Goal: Information Seeking & Learning: Learn about a topic

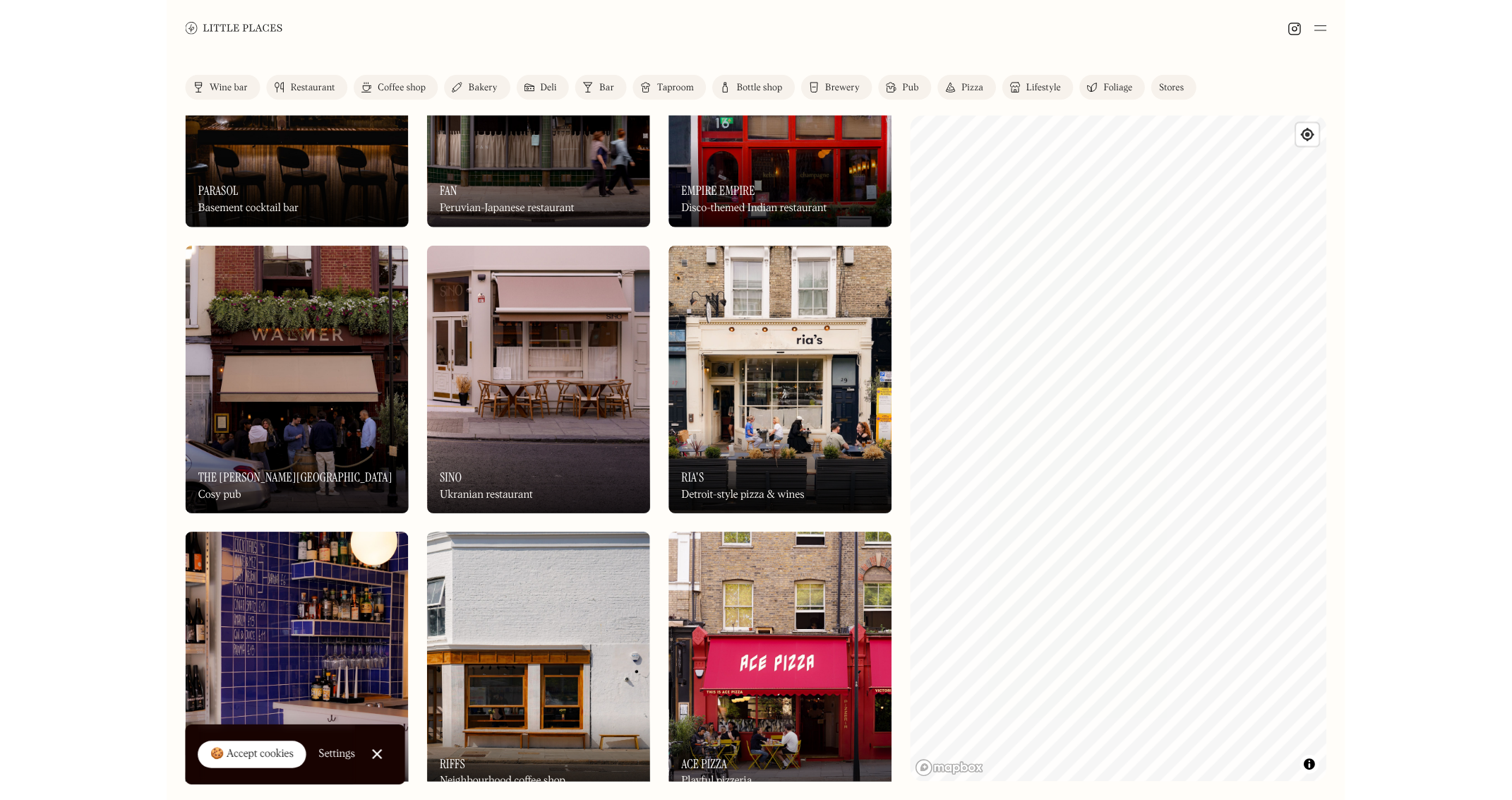
scroll to position [212, 0]
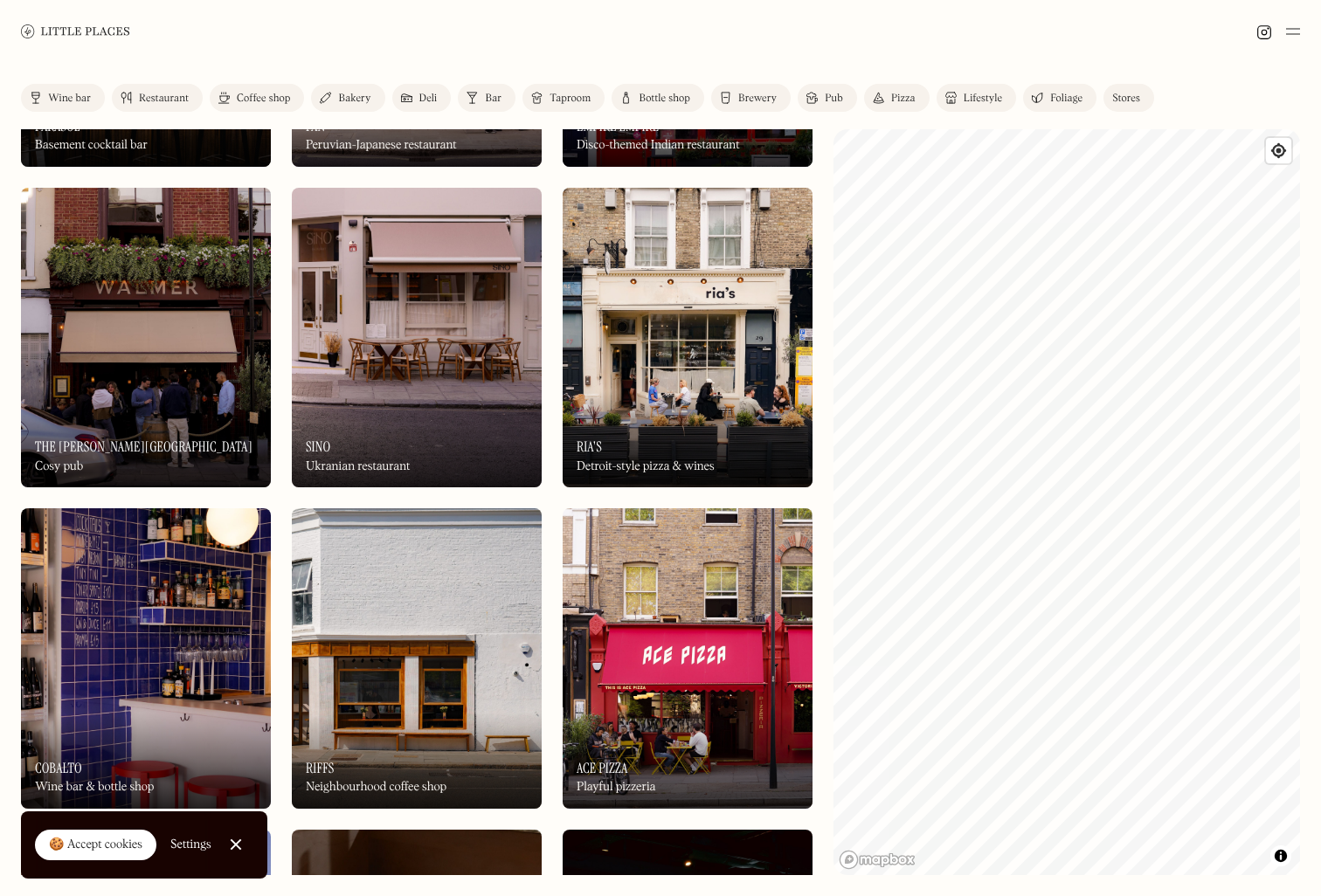
drag, startPoint x: 1320, startPoint y: 895, endPoint x: 1763, endPoint y: 954, distance: 446.9
click at [1320, 895] on html "Places Map Store About Apply 🍪 Accept cookies Settings Close Cookie Popup Close…" at bounding box center [660, 448] width 1321 height 896
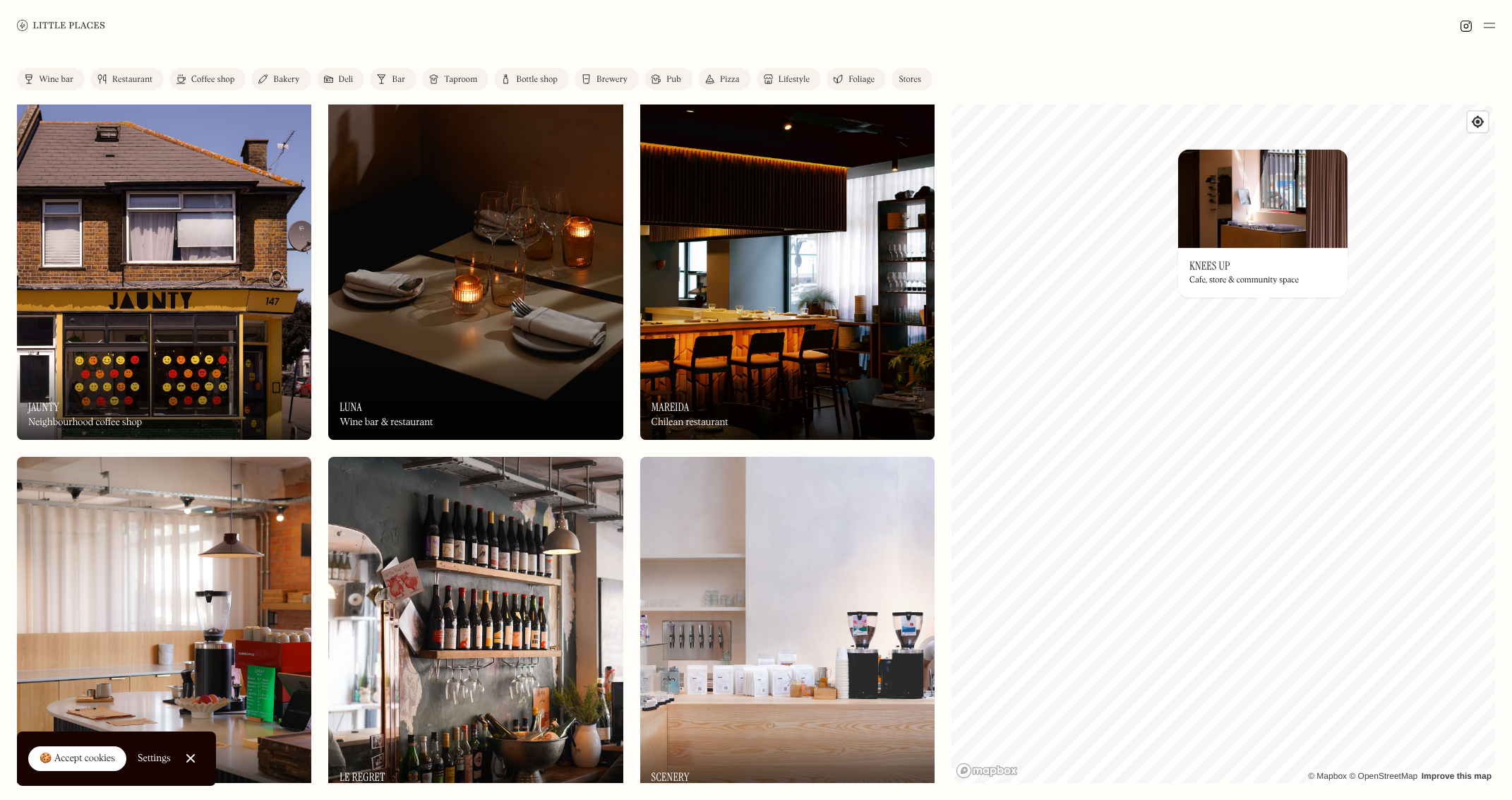
scroll to position [1341, 0]
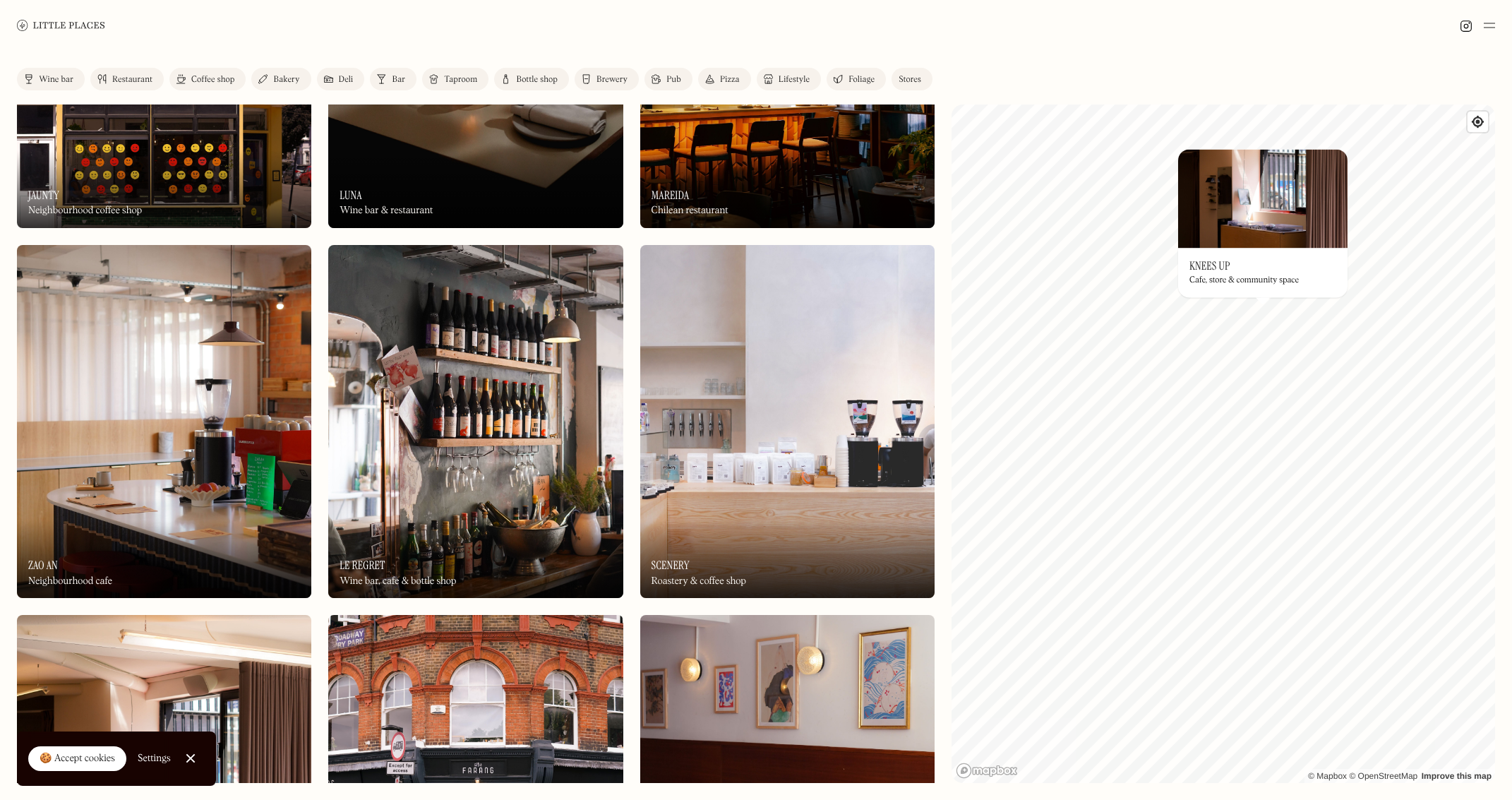
click at [555, 453] on img at bounding box center [475, 422] width 295 height 354
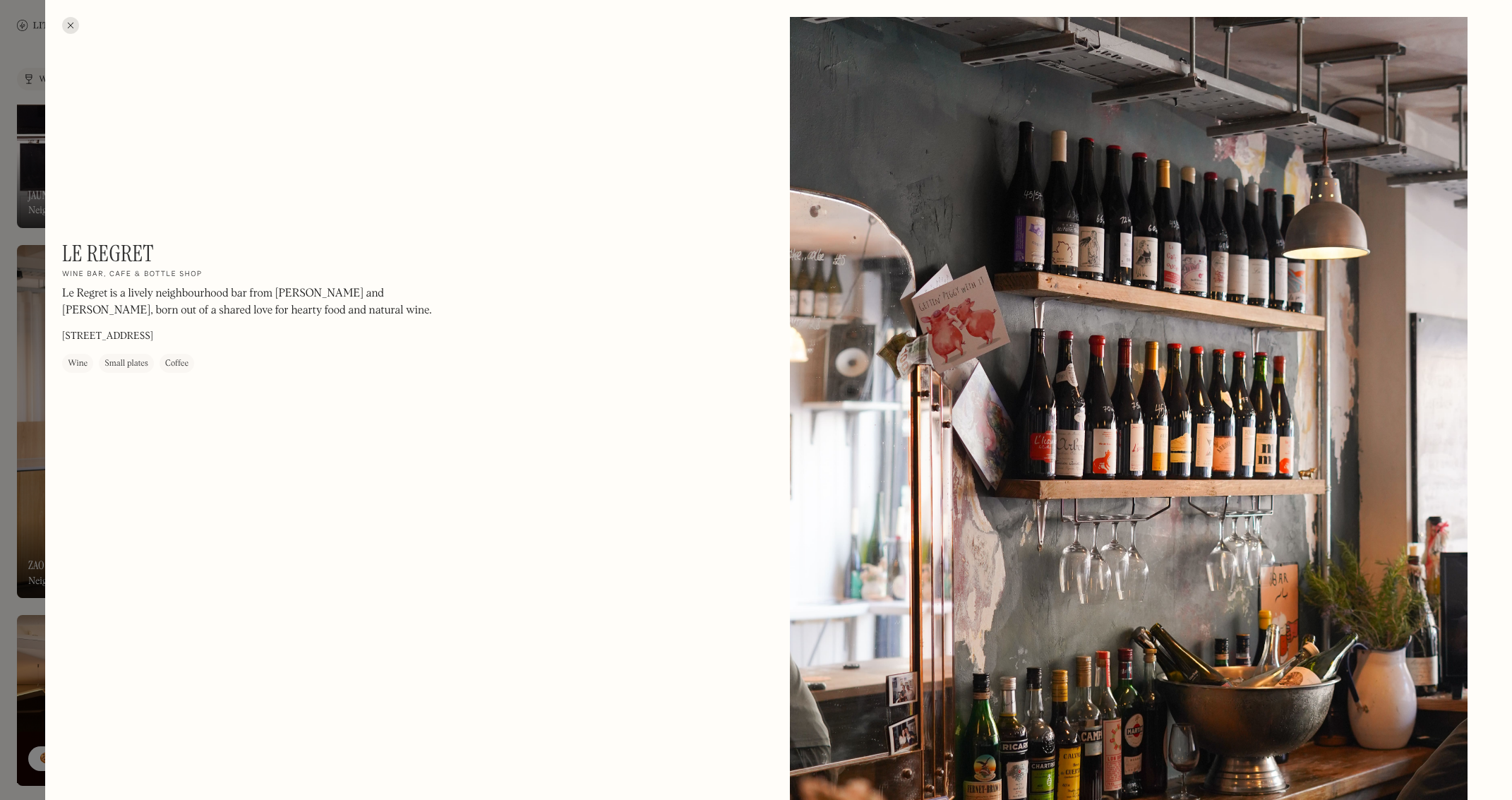
click at [70, 25] on div at bounding box center [70, 25] width 17 height 17
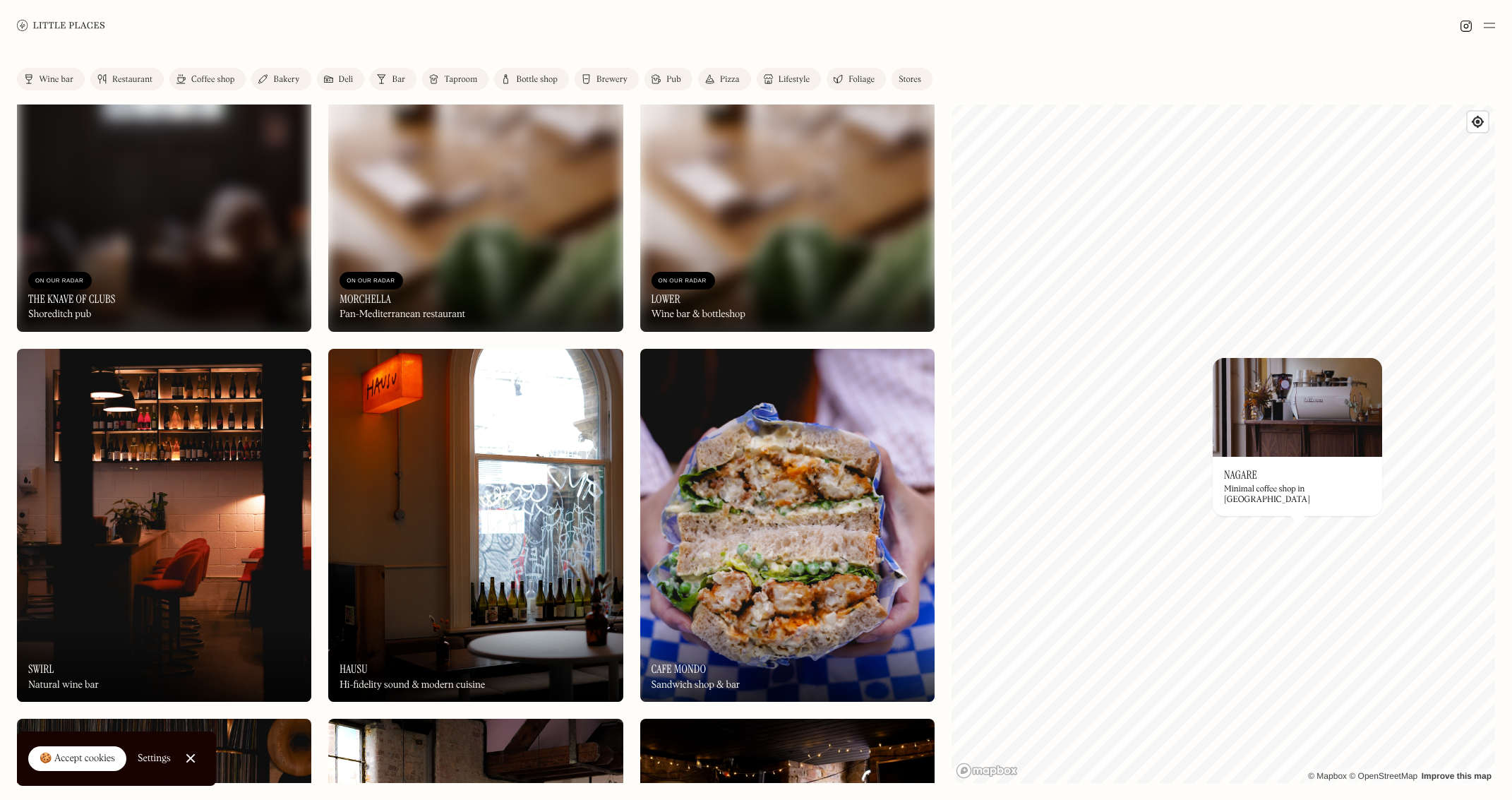
scroll to position [5156, 0]
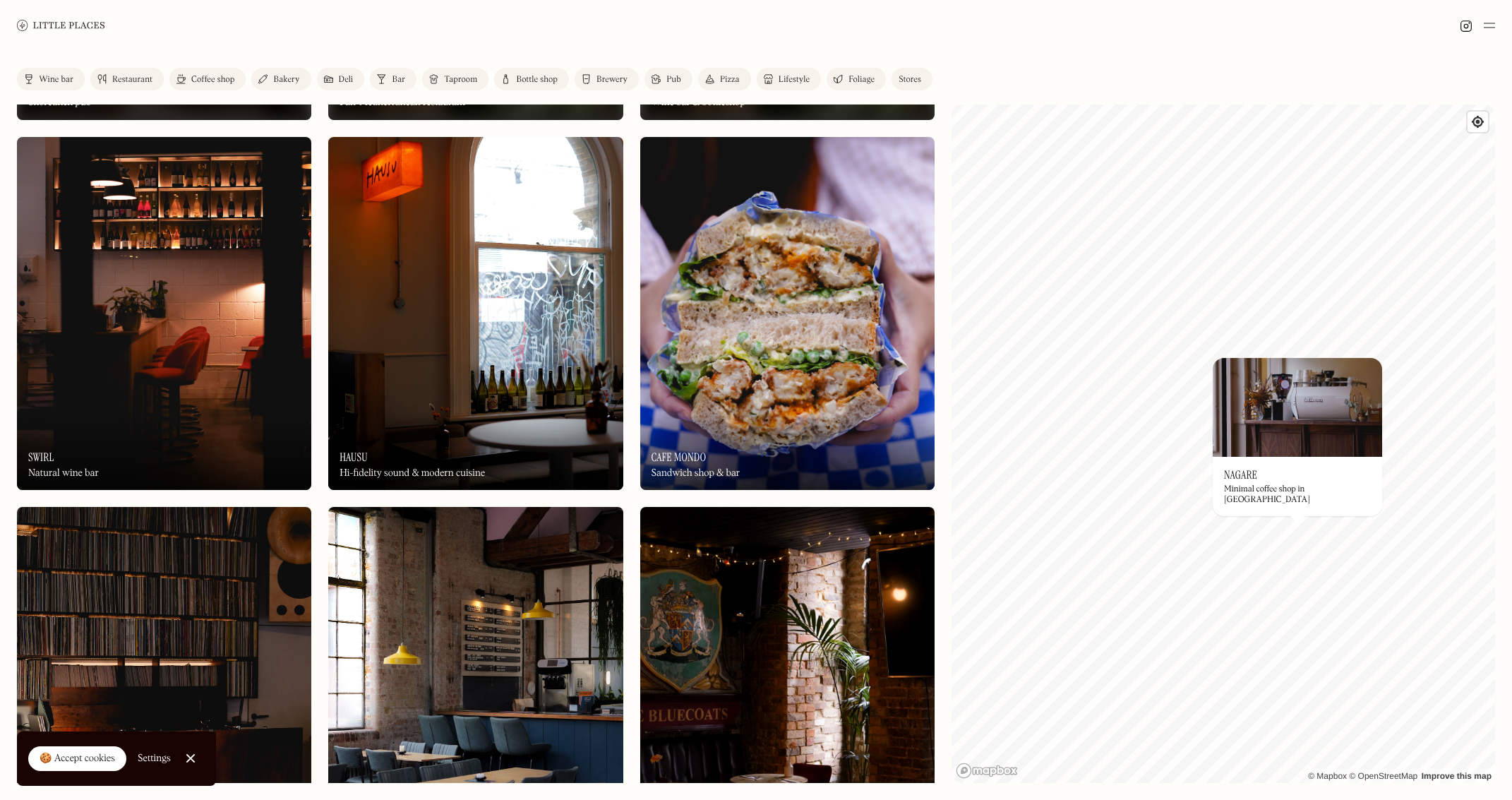
click at [727, 432] on div "On Our Radar Cafe Mondo Sandwich shop & bar" at bounding box center [788, 451] width 295 height 78
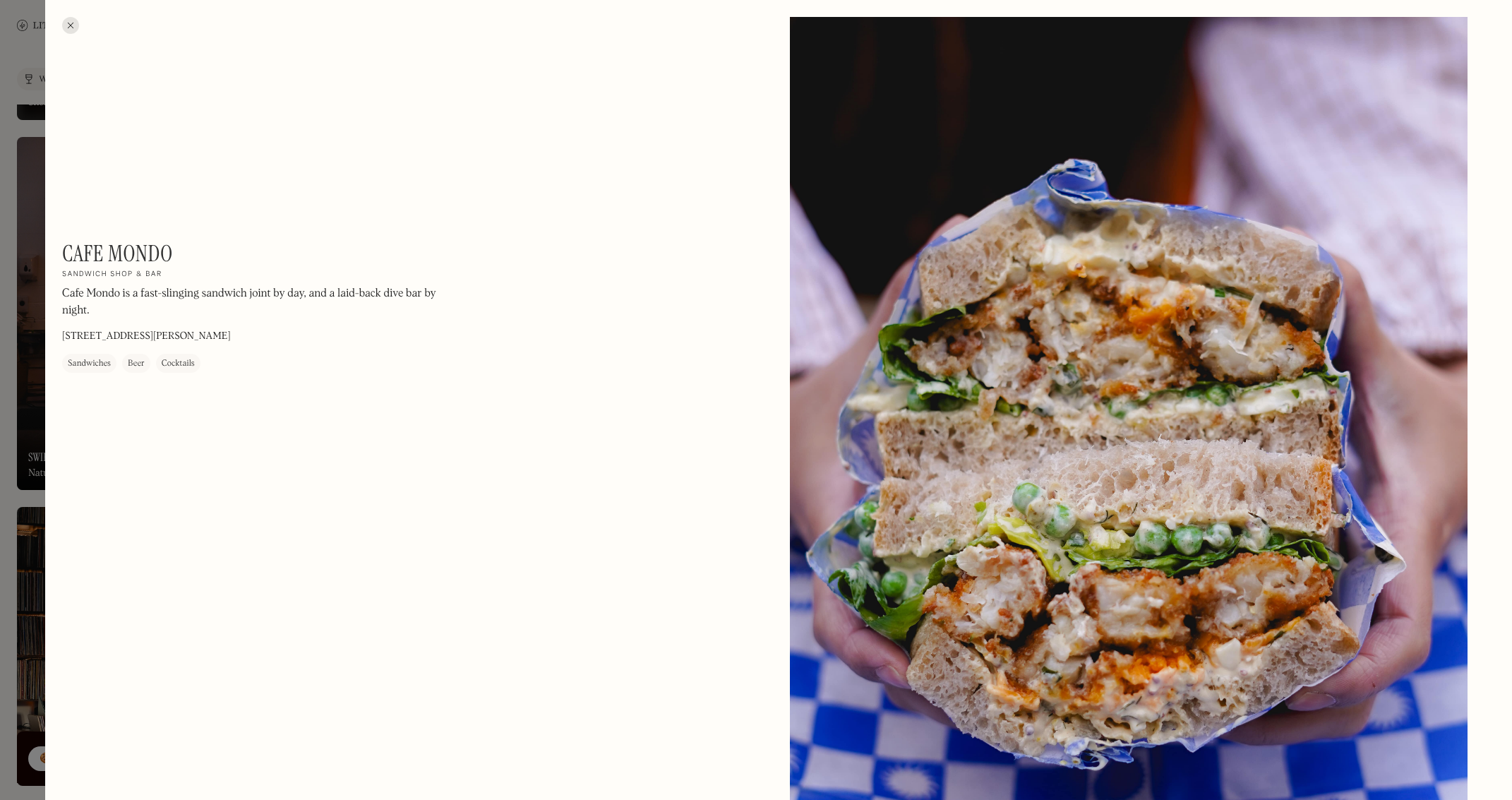
click at [72, 24] on div at bounding box center [70, 25] width 17 height 17
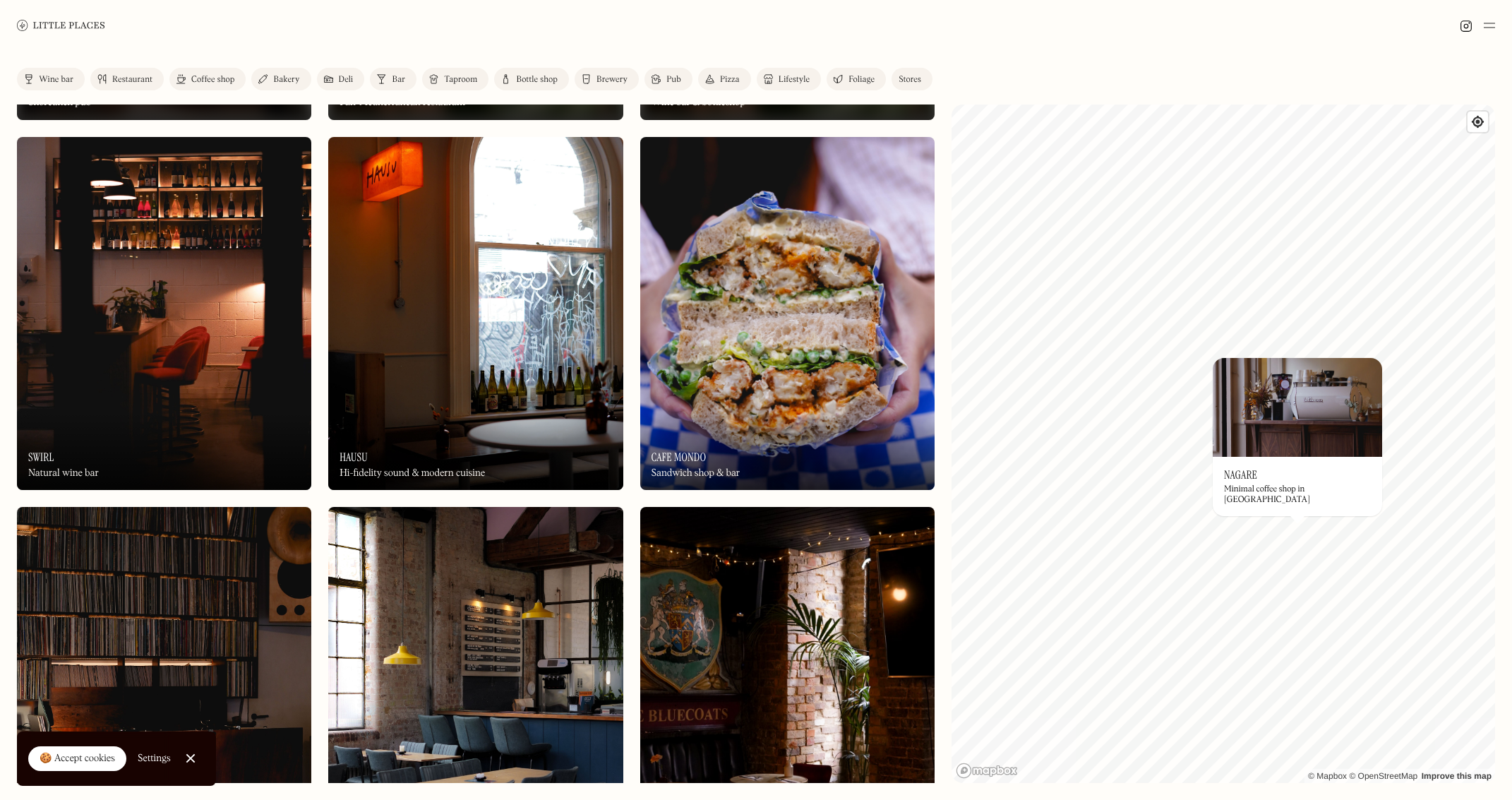
scroll to position [5508, 0]
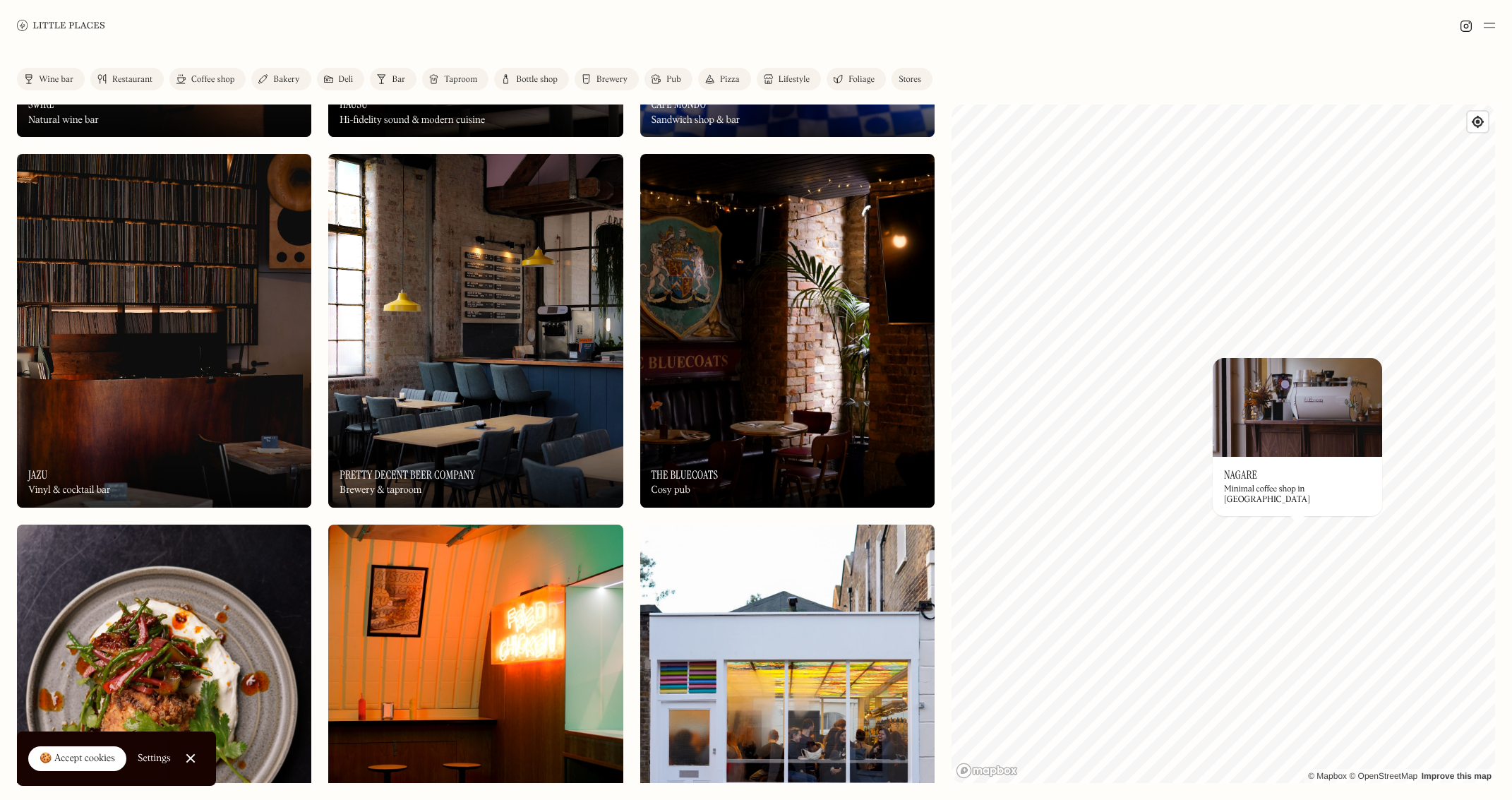
click at [276, 404] on img at bounding box center [164, 331] width 295 height 354
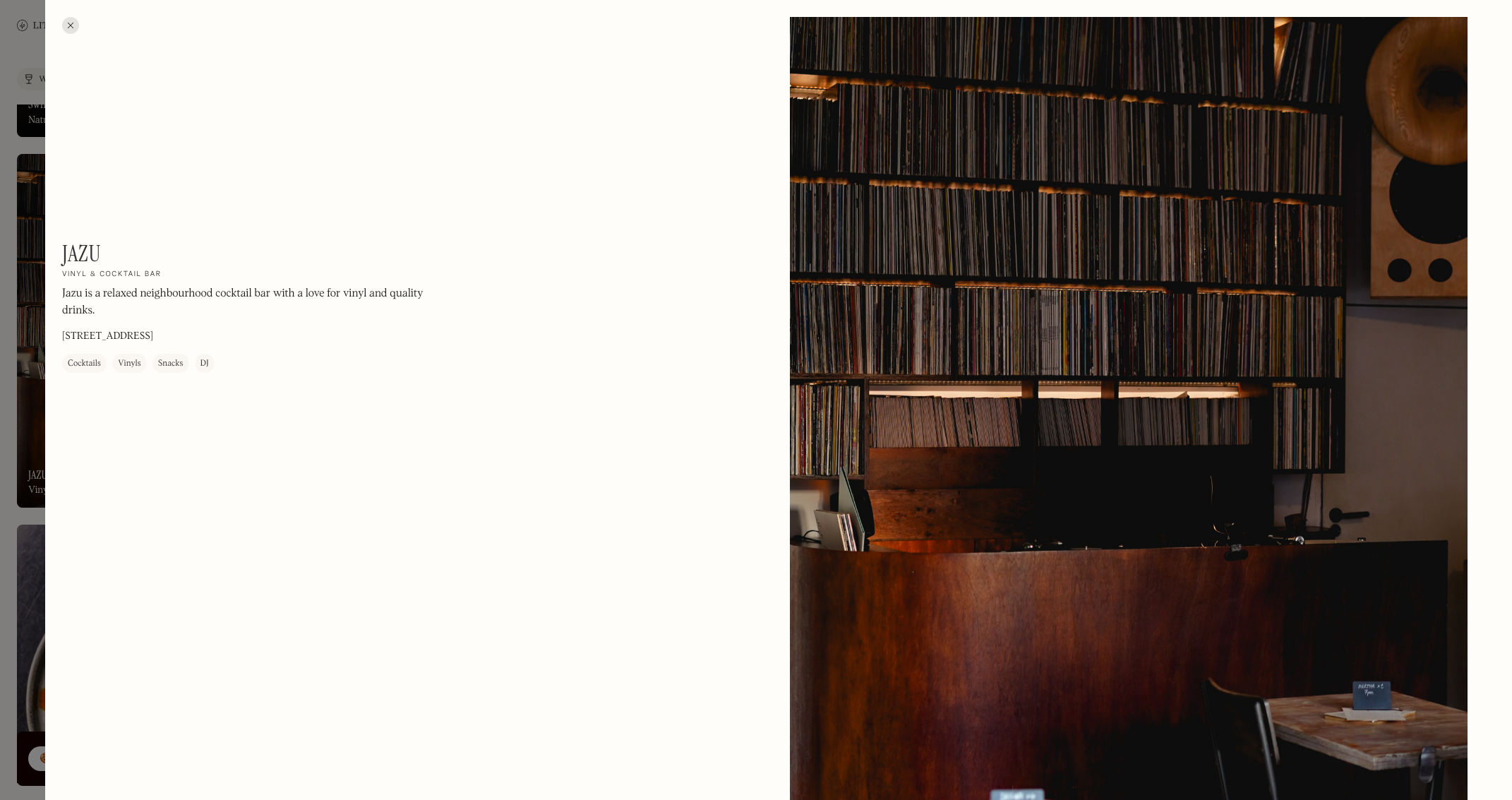
click at [78, 27] on div at bounding box center [70, 25] width 17 height 17
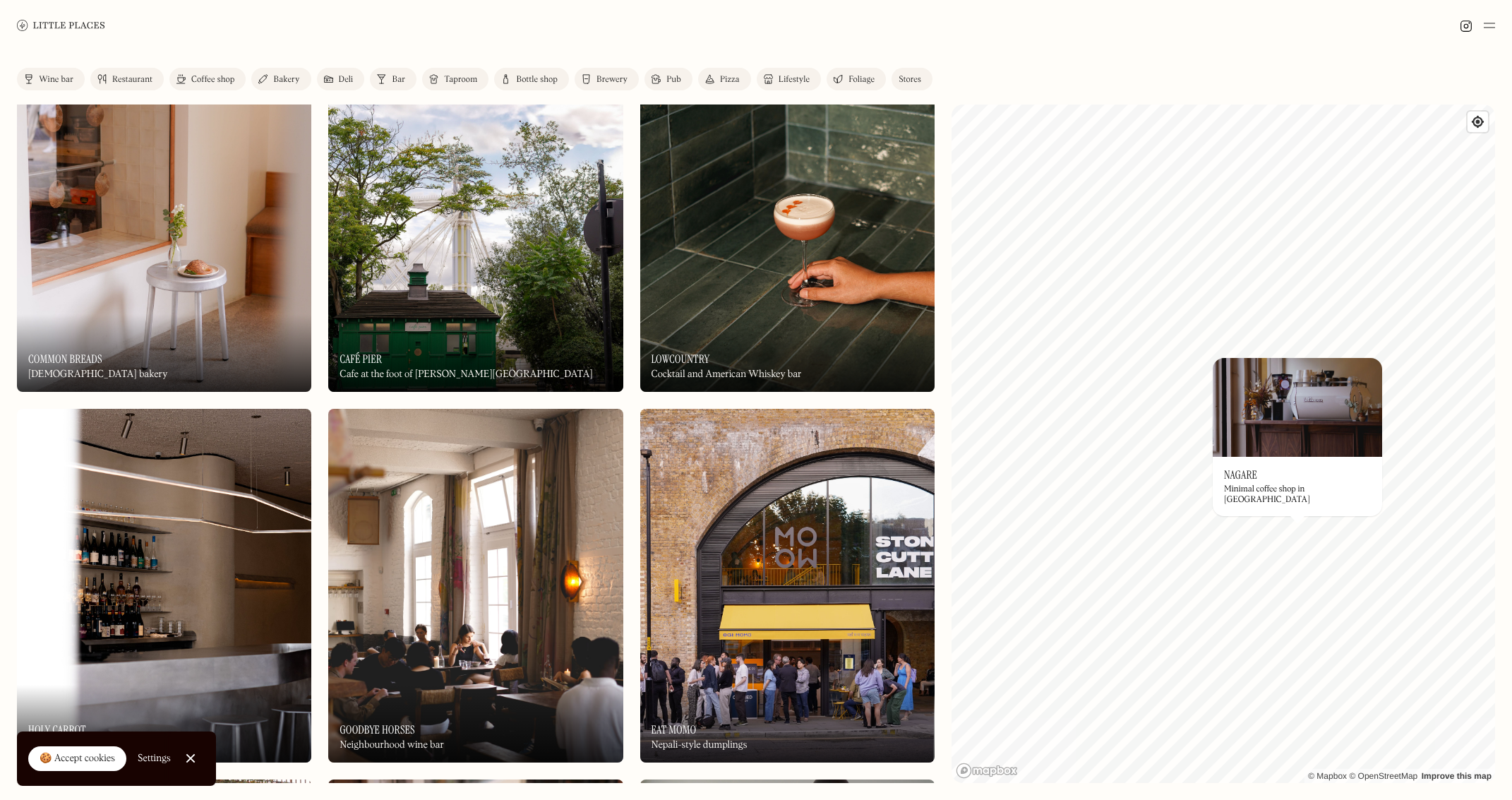
scroll to position [8969, 0]
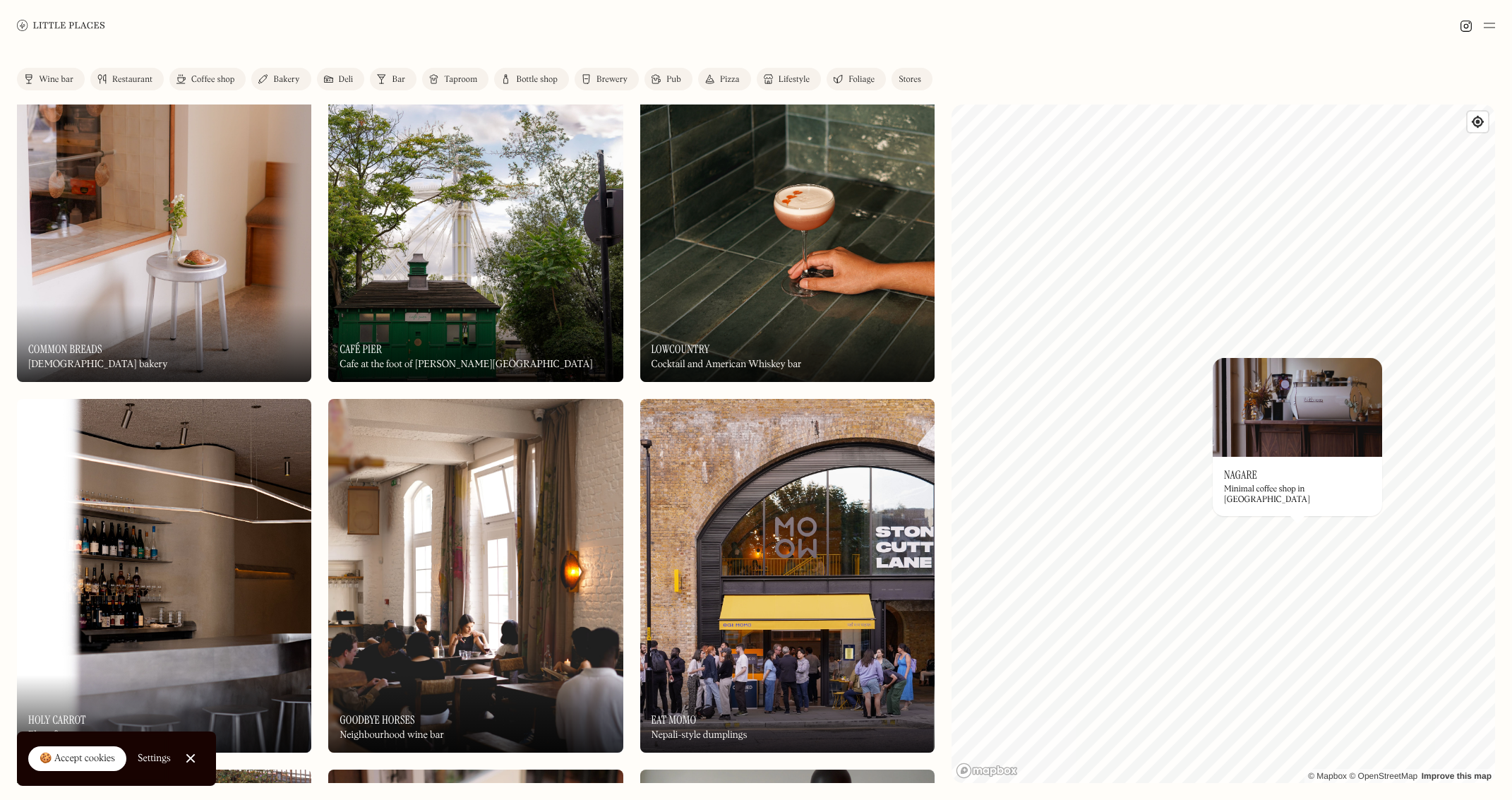
click at [153, 301] on img at bounding box center [164, 206] width 295 height 354
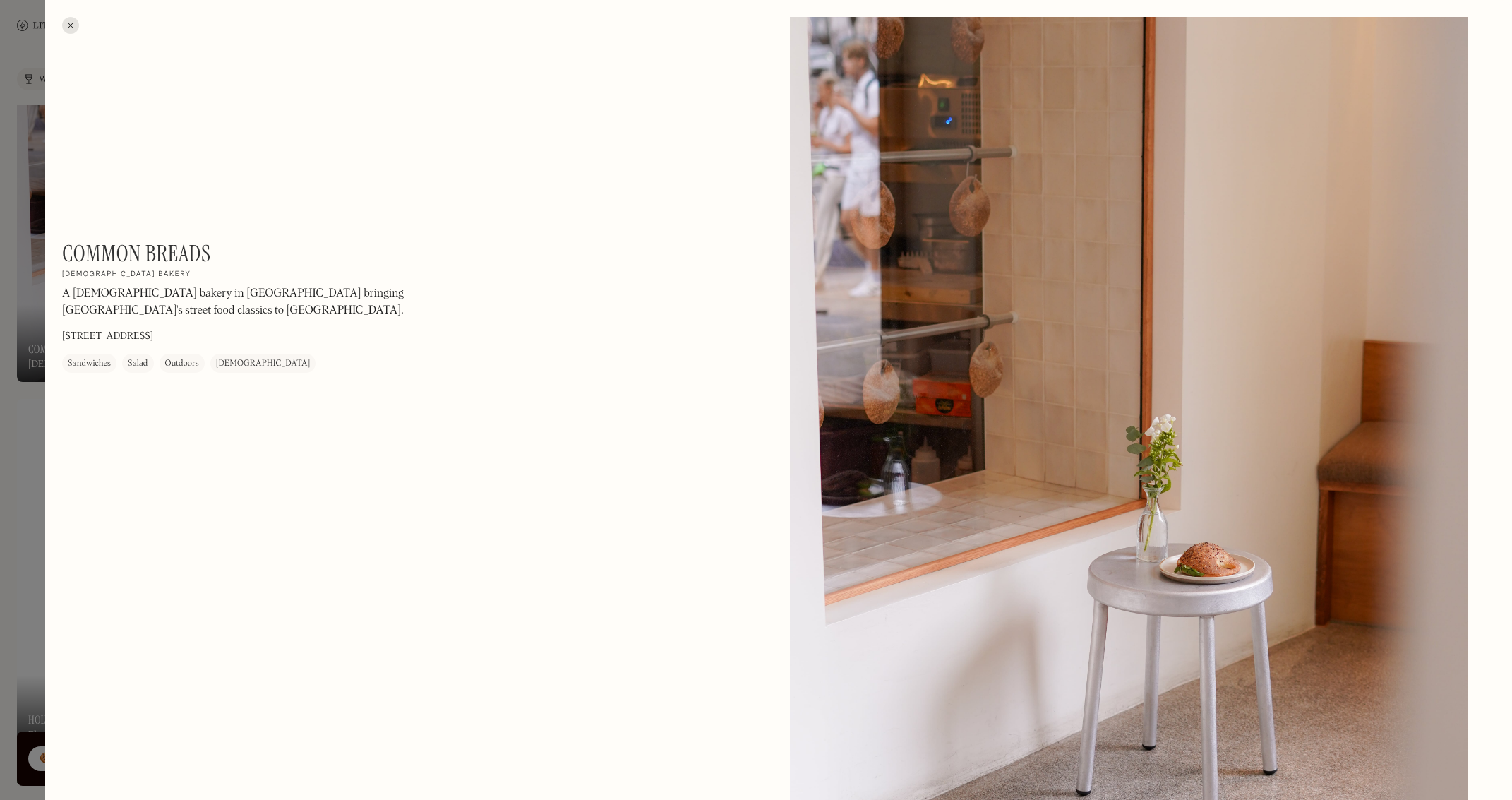
click at [71, 29] on div at bounding box center [70, 25] width 17 height 17
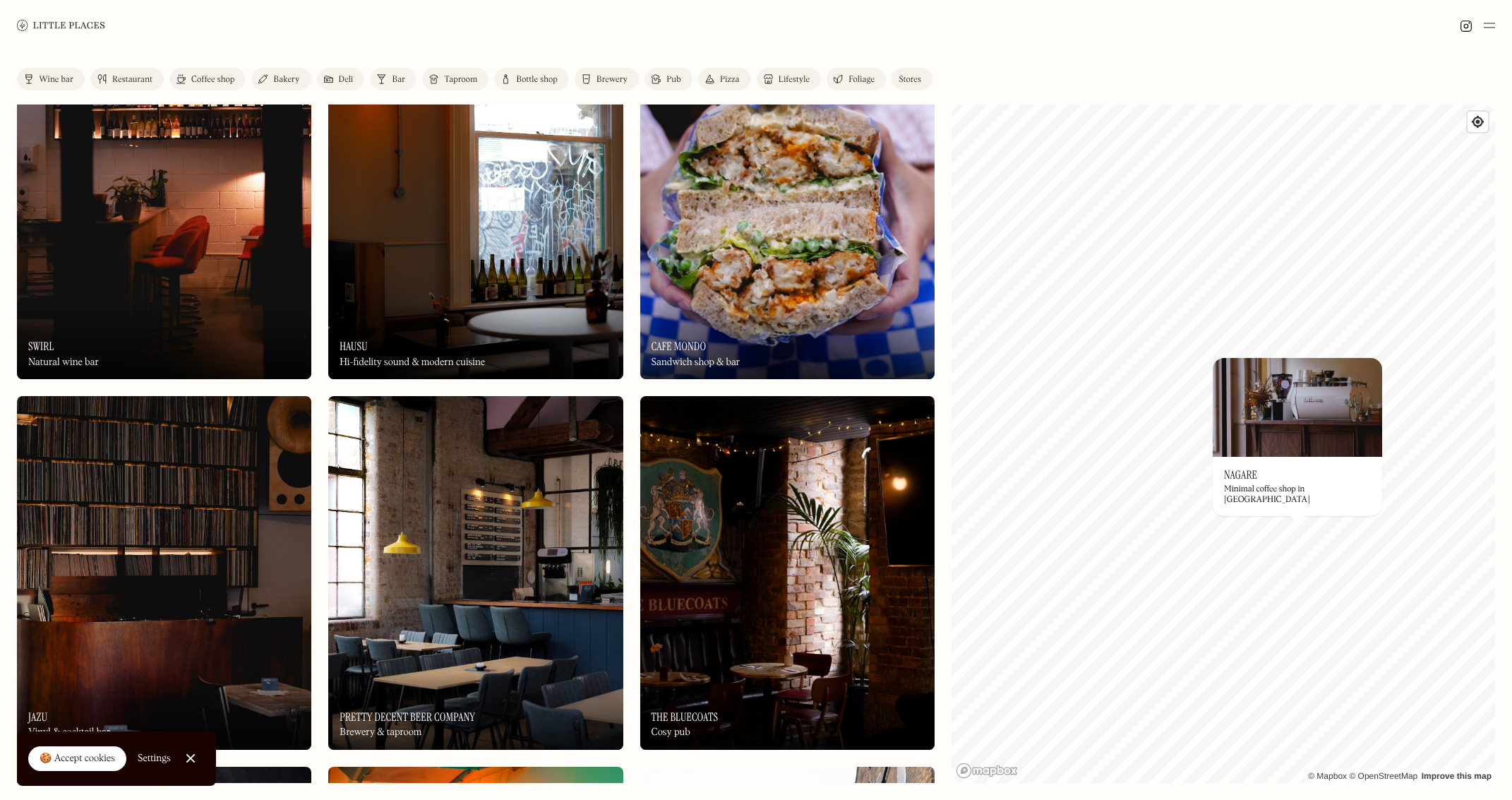
scroll to position [5014, 0]
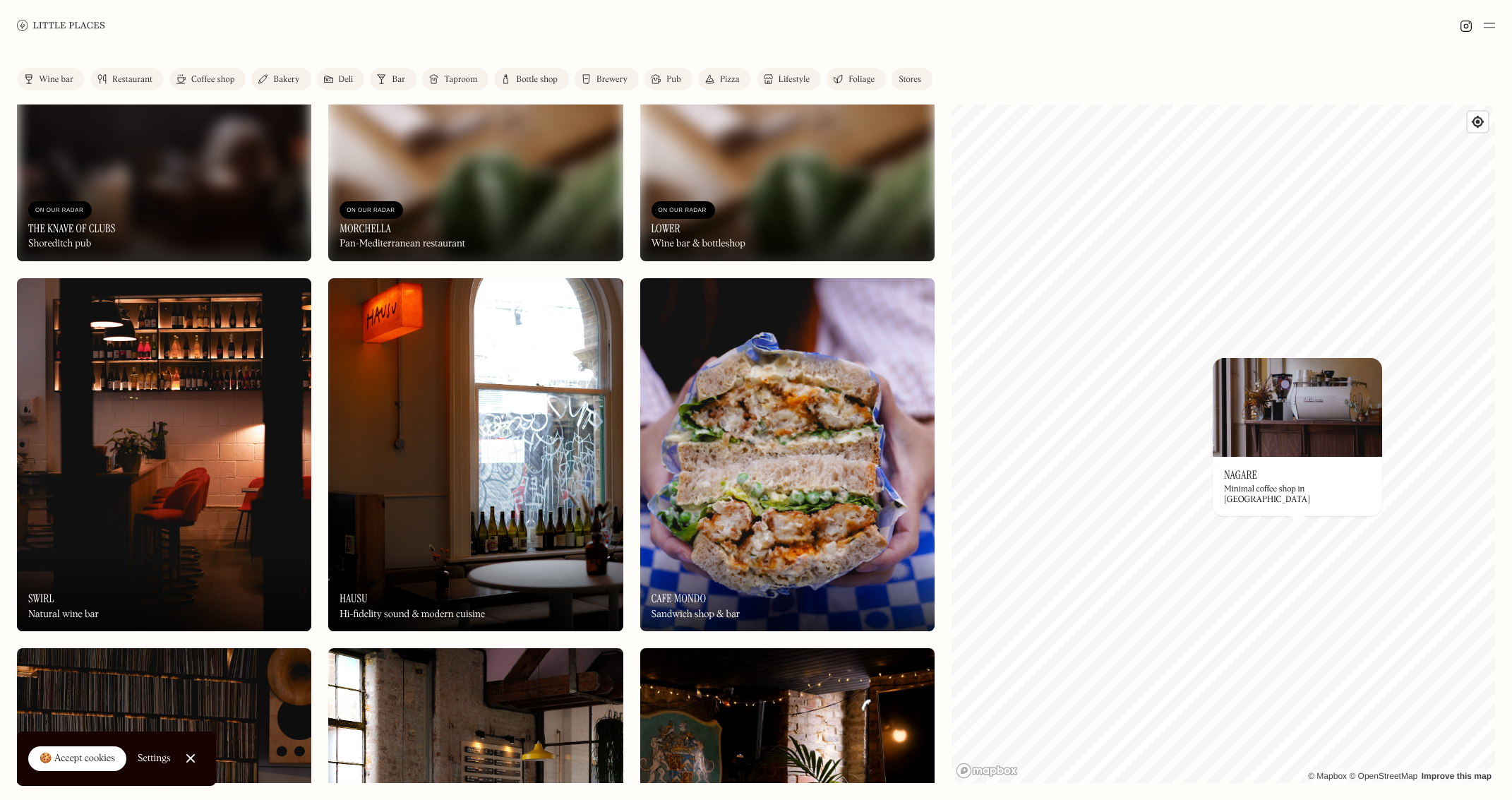
click at [173, 450] on img at bounding box center [164, 456] width 295 height 354
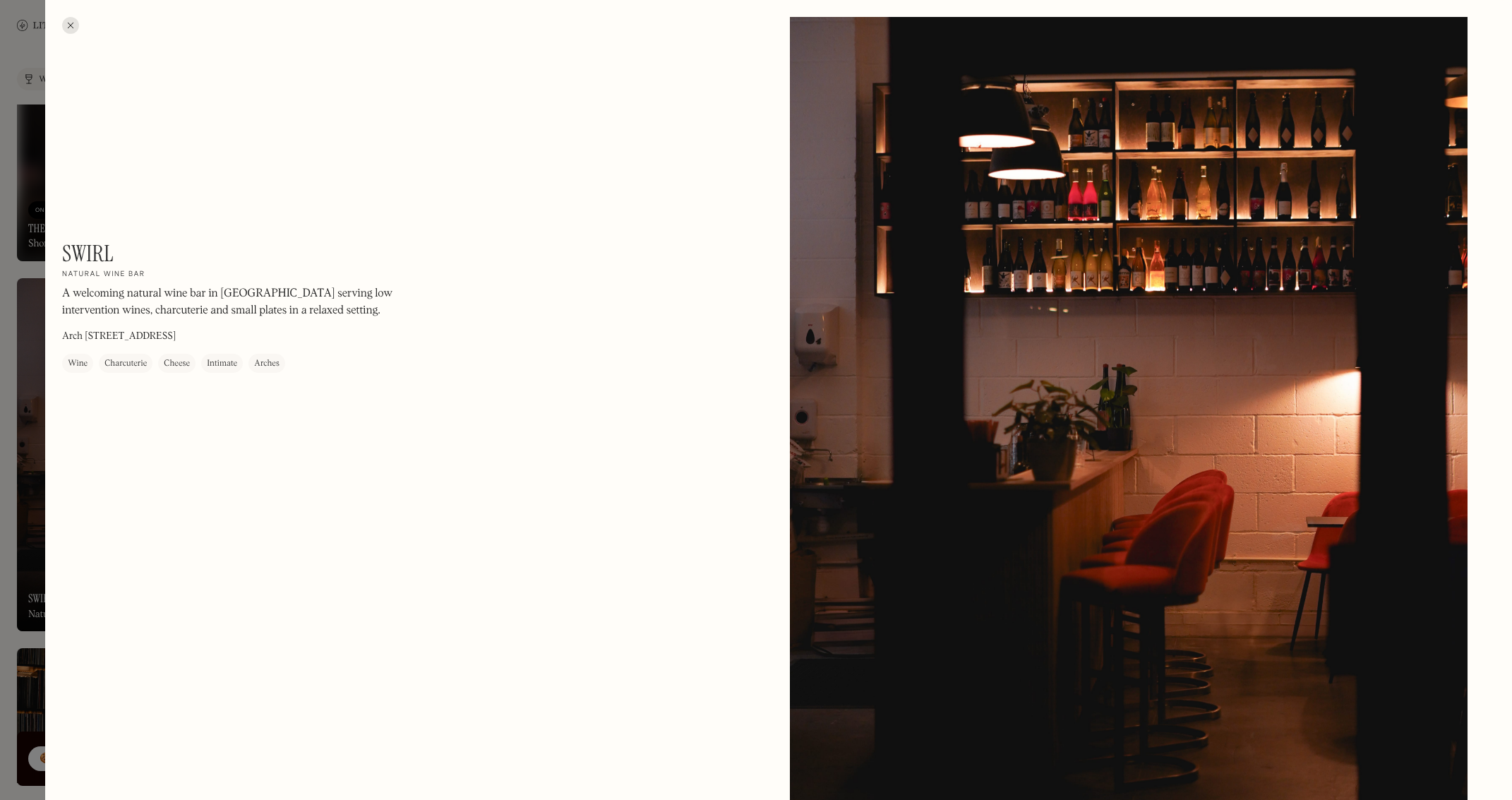
click at [77, 23] on div at bounding box center [70, 25] width 17 height 17
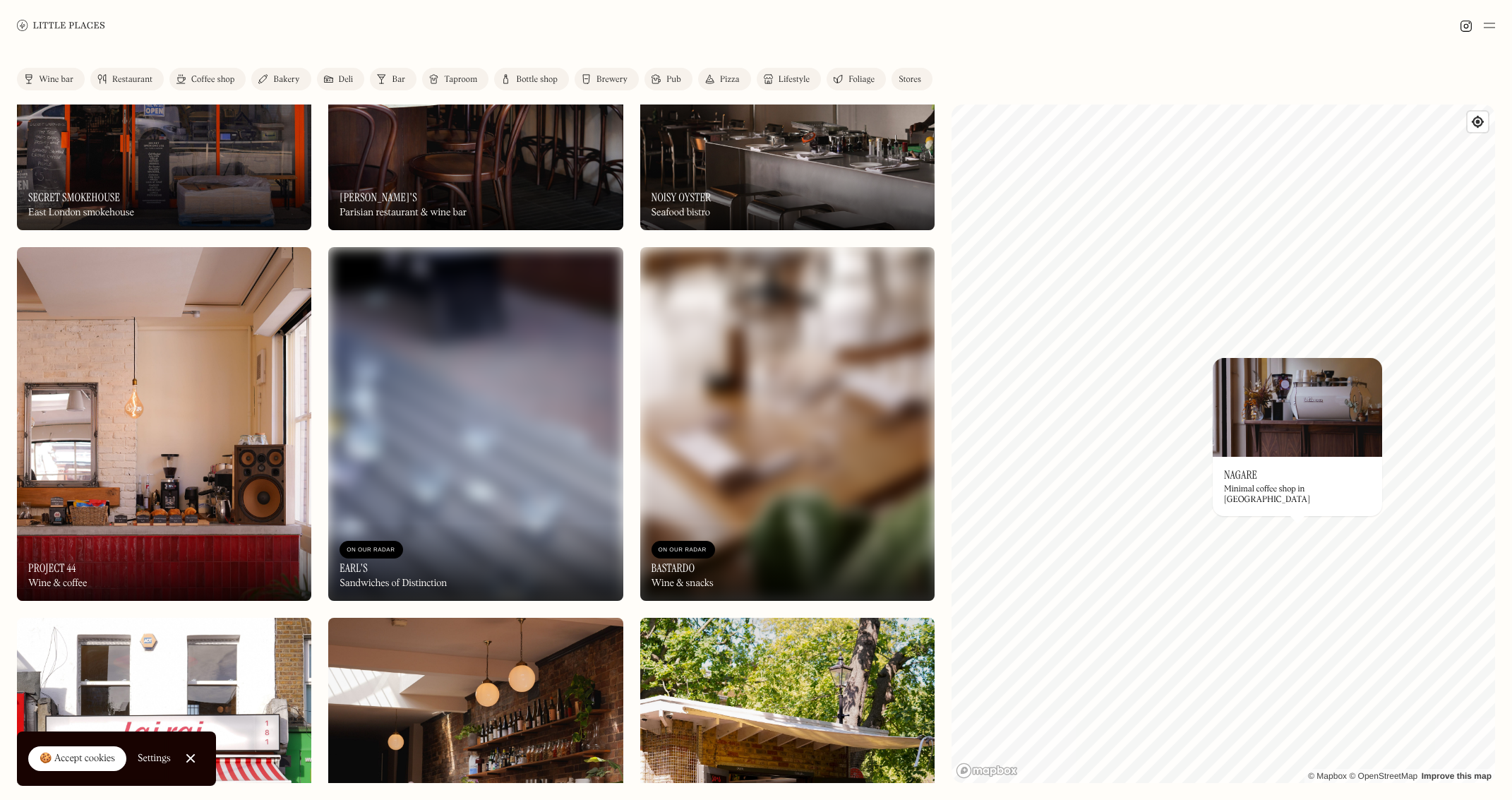
scroll to position [3178, 0]
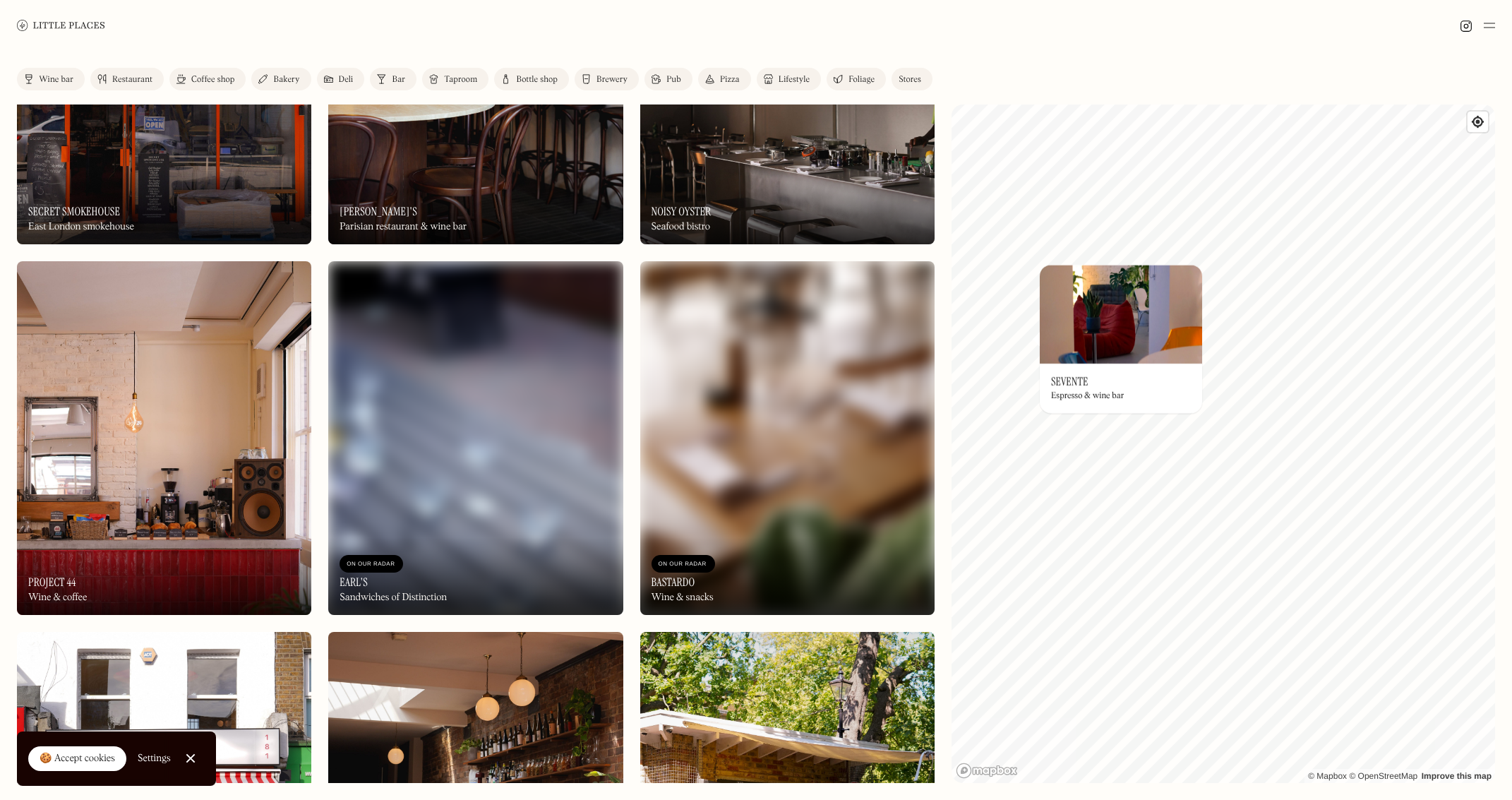
click at [1026, 376] on div "© Mapbox © OpenStreetMap Improve this map On Our Radar Sevente Espresso & wine …" at bounding box center [1223, 444] width 543 height 679
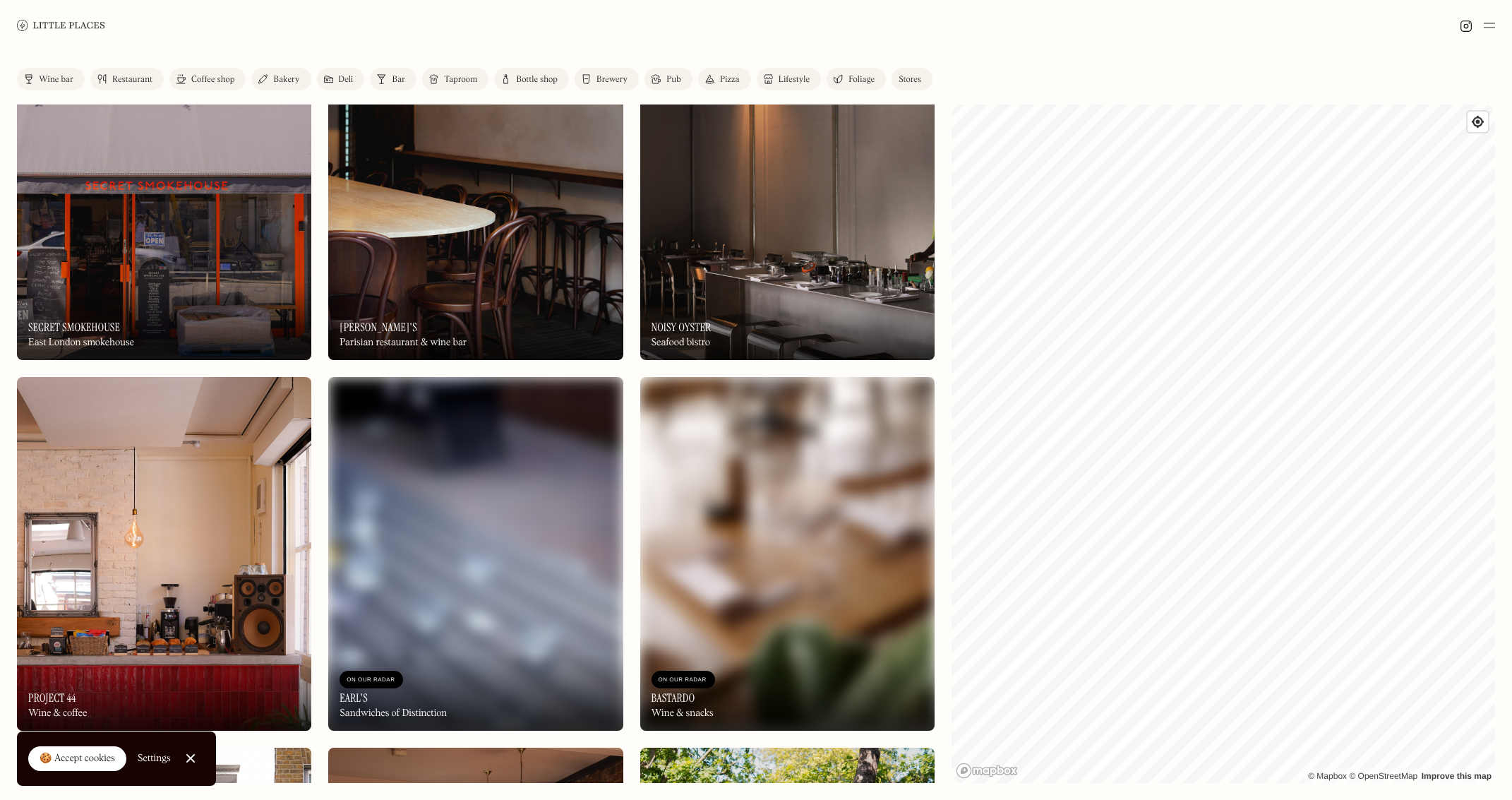
scroll to position [3037, 0]
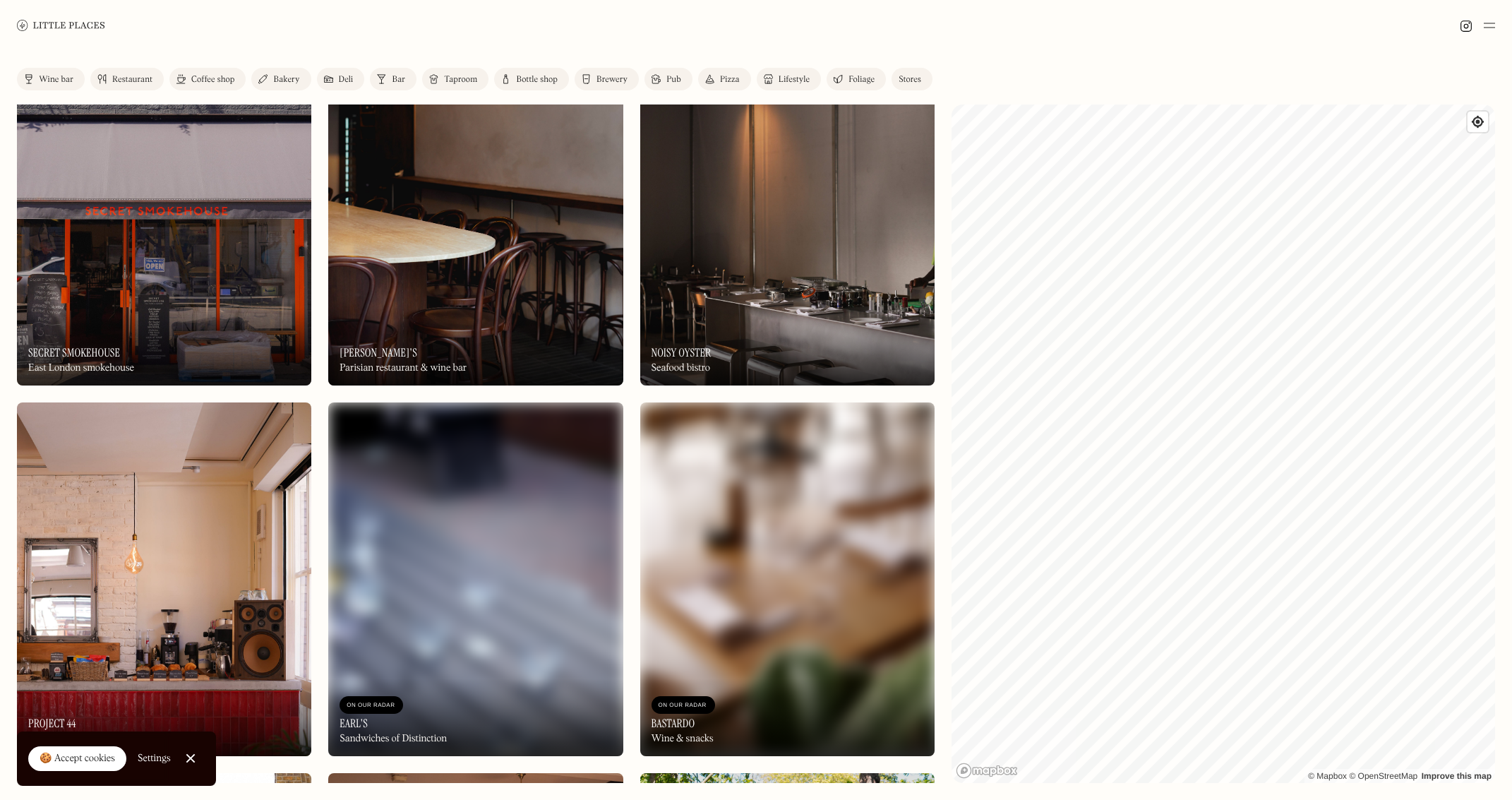
click at [527, 304] on img at bounding box center [475, 210] width 295 height 354
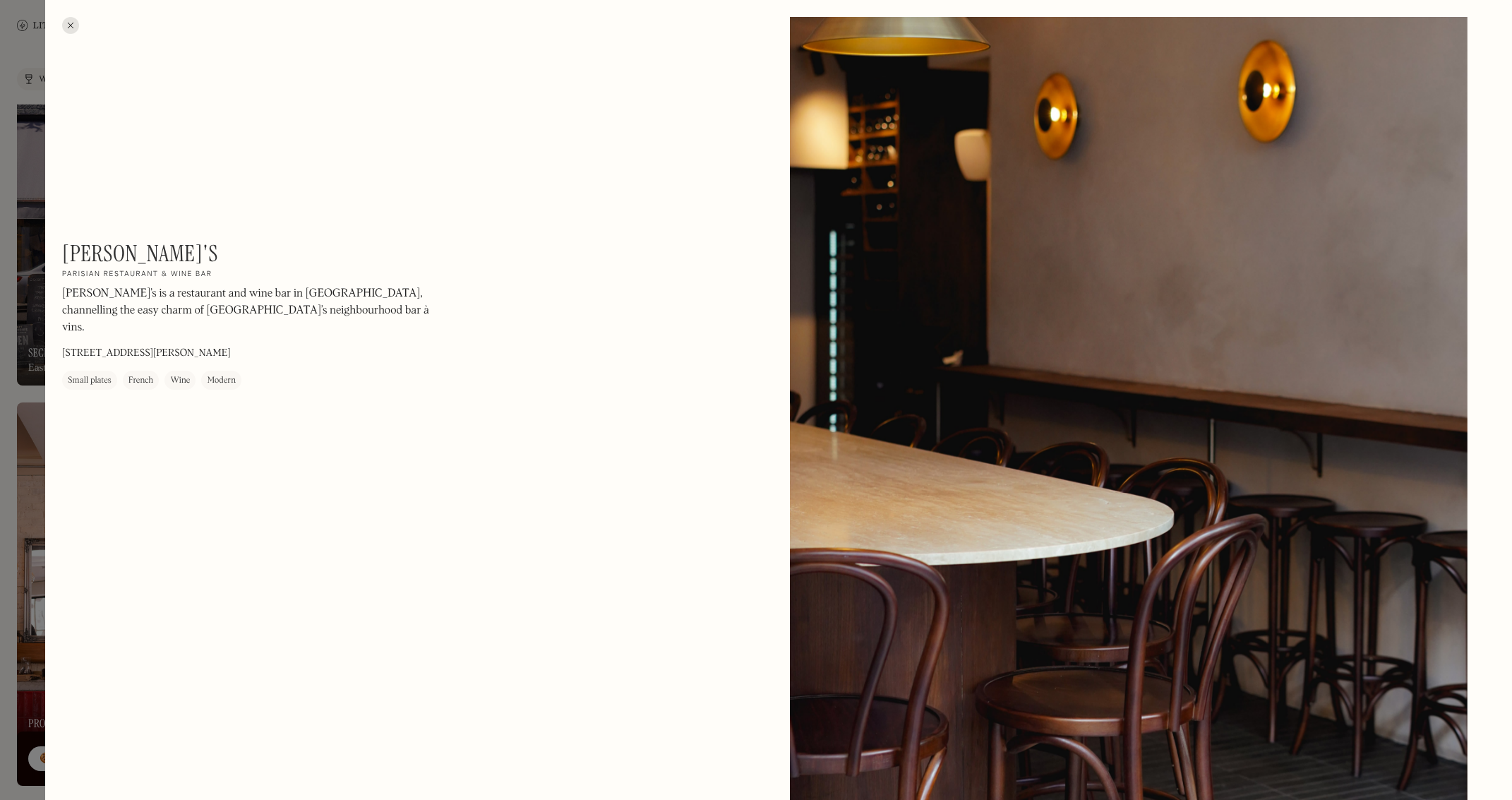
click at [73, 27] on div at bounding box center [70, 25] width 17 height 17
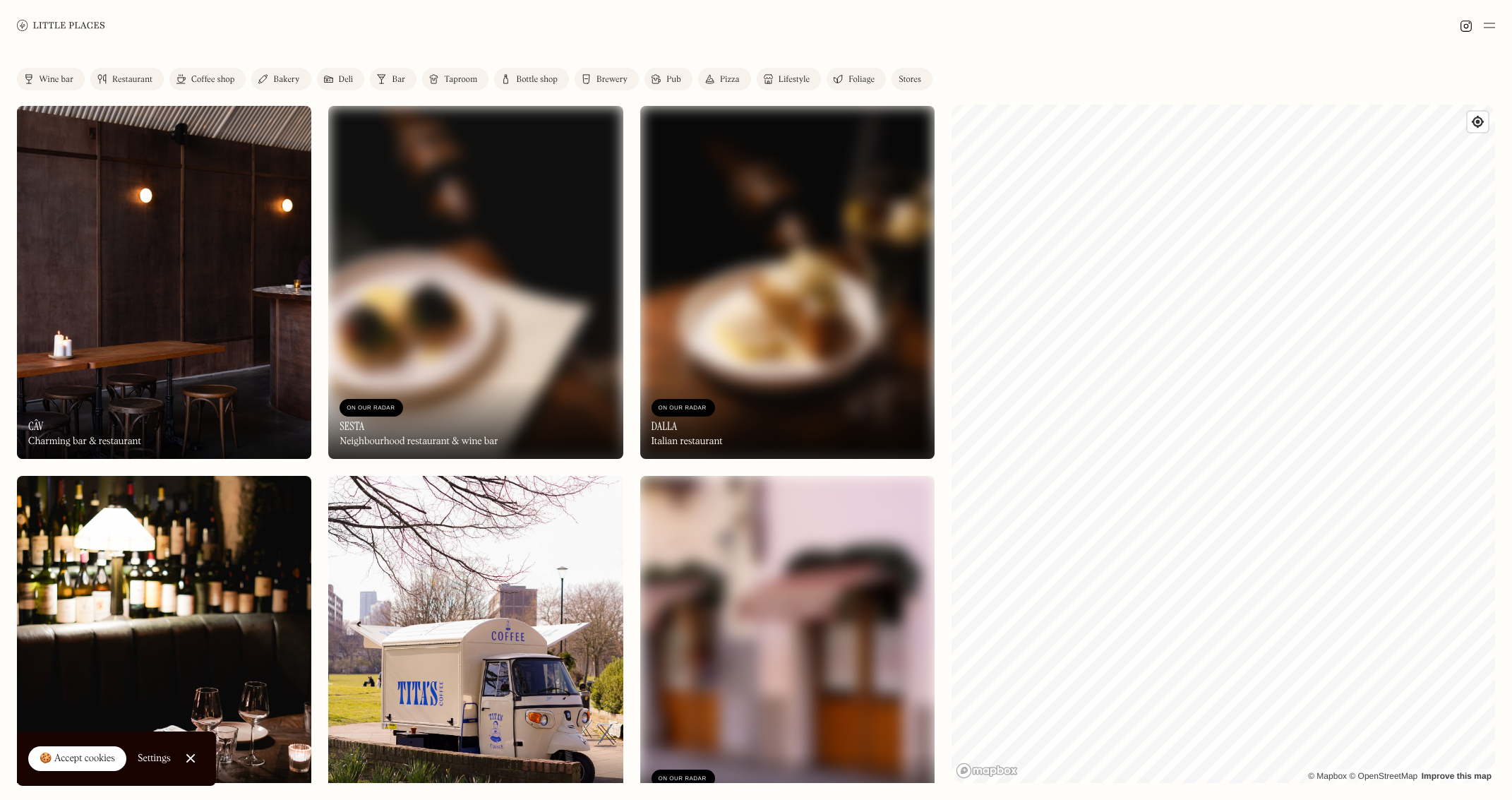
scroll to position [4096, 0]
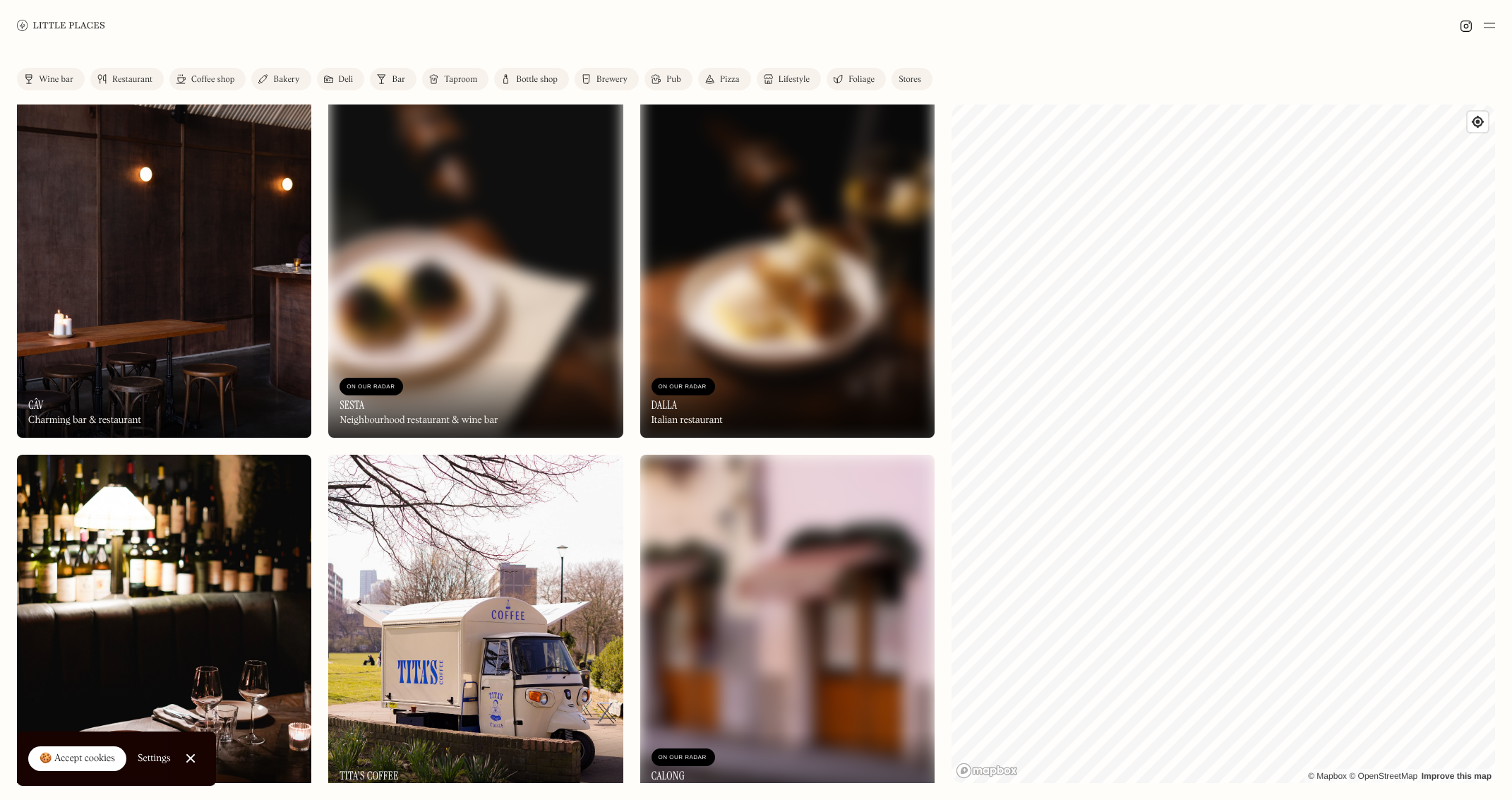
click at [449, 348] on img at bounding box center [475, 261] width 295 height 354
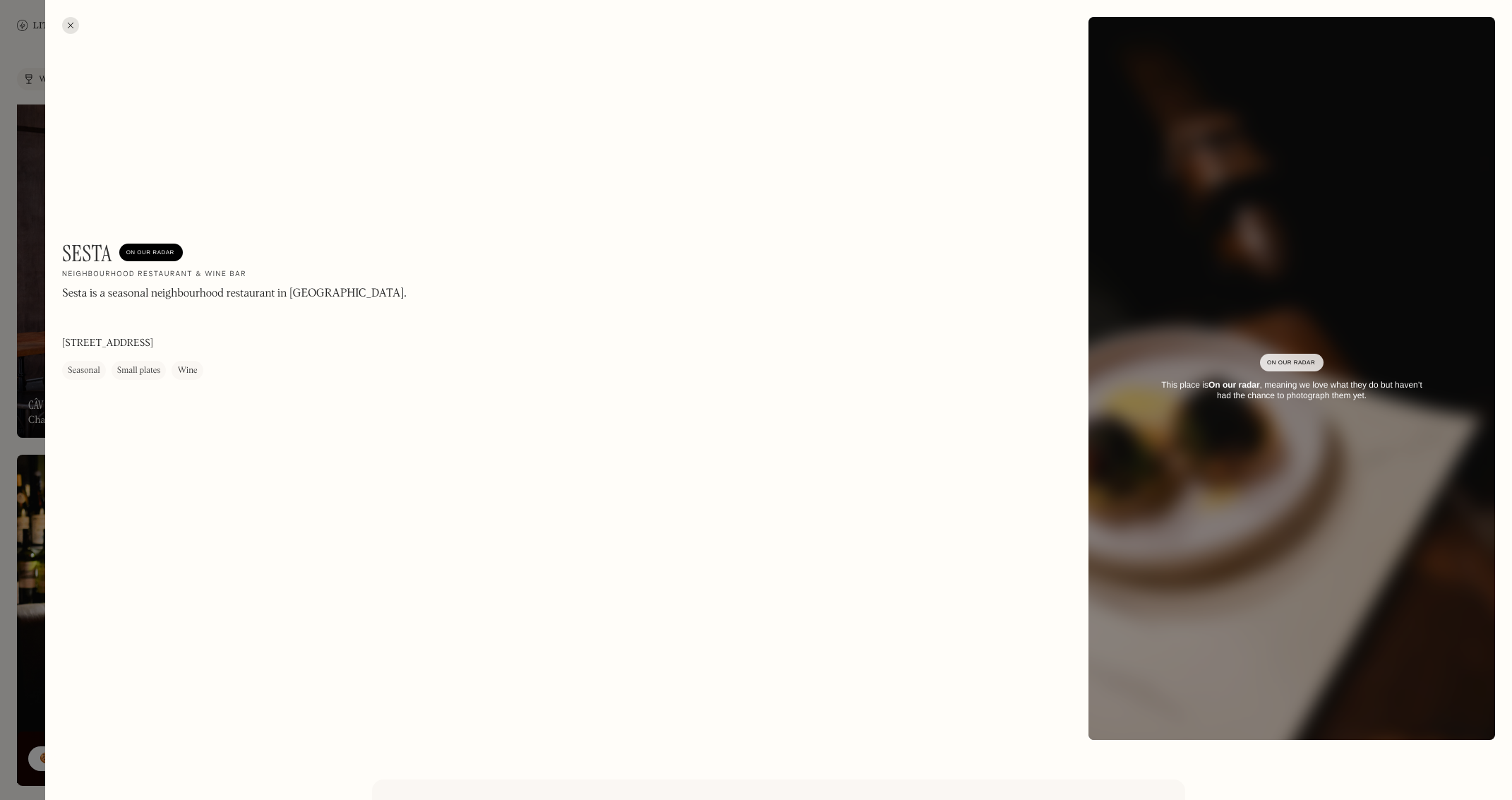
click at [67, 21] on div at bounding box center [70, 25] width 17 height 17
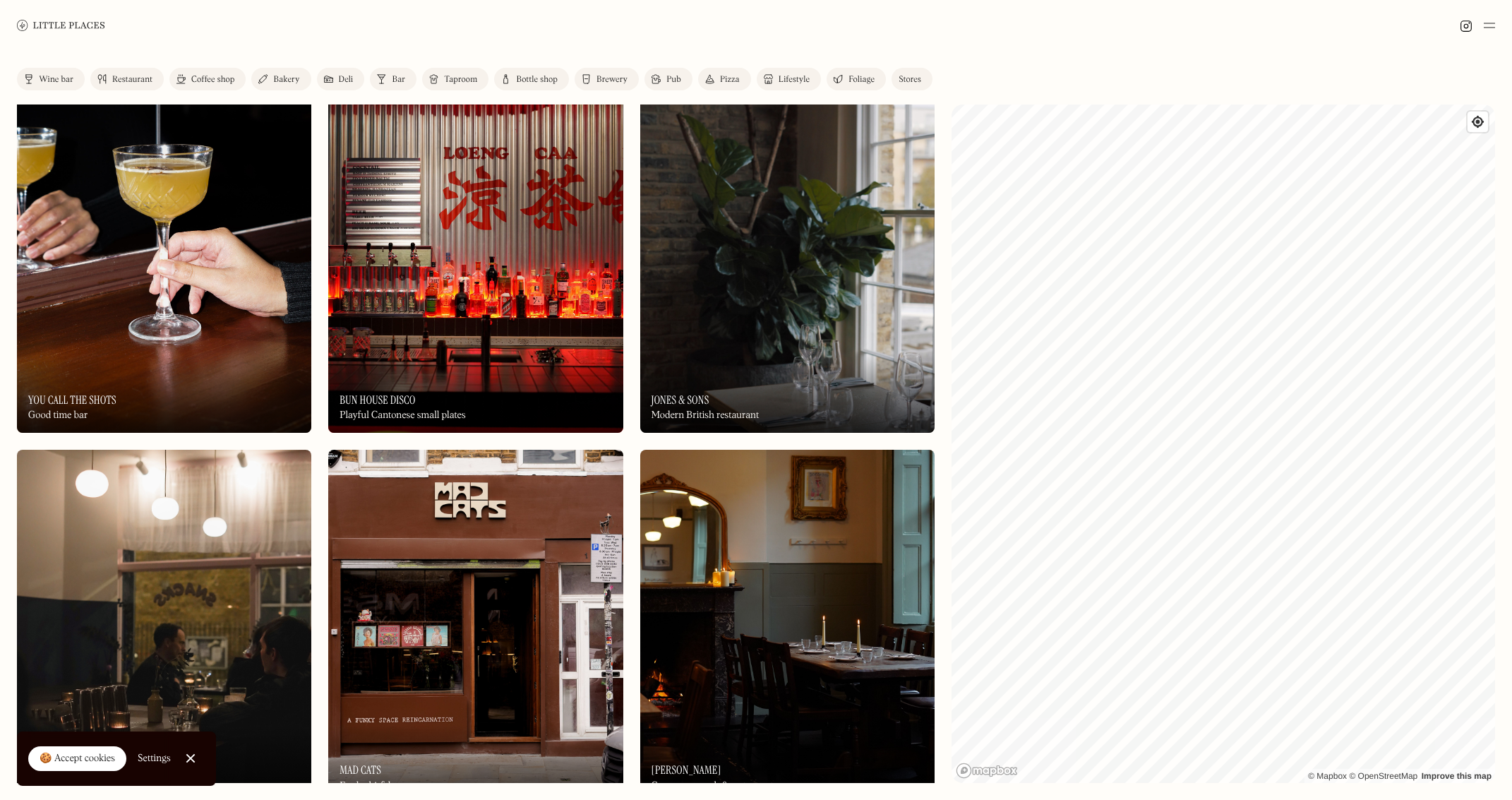
scroll to position [7204, 0]
